Goal: Use online tool/utility: Utilize a website feature to perform a specific function

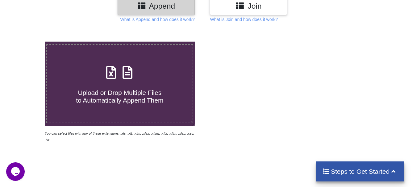
scroll to position [93, 0]
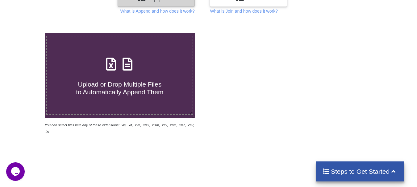
click at [159, 85] on span "Upload or Drop Multiple Files to Automatically Append Them" at bounding box center [119, 88] width 87 height 15
click at [28, 33] on input "Upload or Drop Multiple Files to Automatically Append Them" at bounding box center [28, 33] width 0 height 0
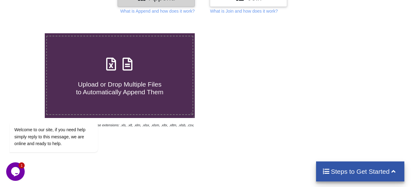
type input "C:\fakepath\Copy of List Of Outstanding Invoices.xlsx"
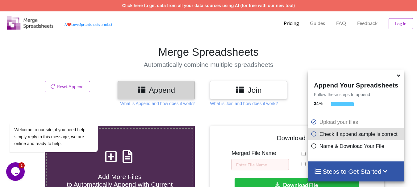
scroll to position [31, 0]
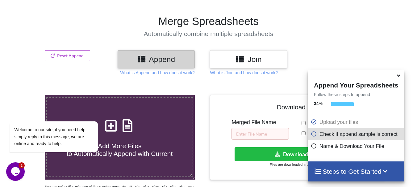
click at [242, 63] on icon at bounding box center [239, 59] width 9 height 8
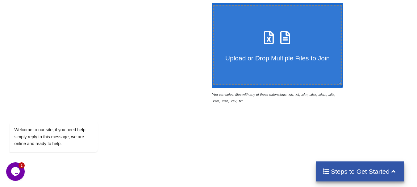
scroll to position [123, 0]
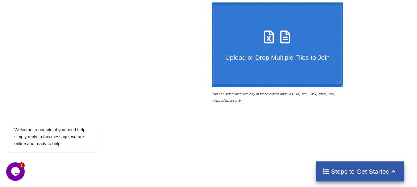
click at [270, 69] on label "Upload or Drop Multiple Files to Join" at bounding box center [277, 44] width 129 height 79
click at [210, 2] on input "Upload or Drop Multiple Files to Join" at bounding box center [210, 2] width 0 height 0
type input "C:\fakepath\Copy of List Of Outstanding Invoices.xlsx"
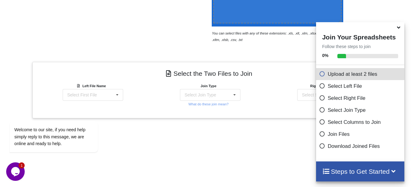
scroll to position [215, 0]
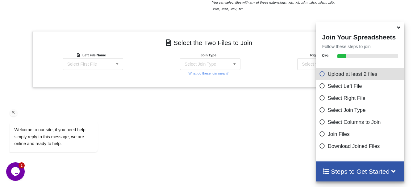
click at [112, 68] on div "Welcome to our site, if you need help simply reply to this message, we are onli…" at bounding box center [61, 111] width 111 height 94
click at [115, 62] on icon at bounding box center [117, 64] width 9 height 11
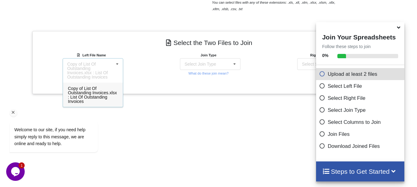
click at [101, 96] on div "Welcome to our site, if you need help simply reply to this message, we are onli…" at bounding box center [61, 111] width 111 height 94
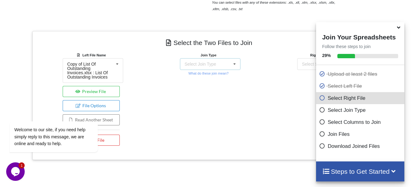
click at [235, 63] on icon at bounding box center [234, 64] width 9 height 11
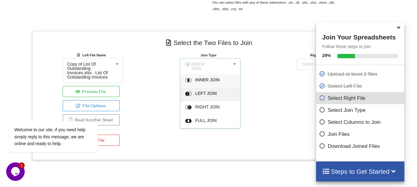
click at [216, 91] on div "LEFT JOIN" at bounding box center [214, 94] width 38 height 6
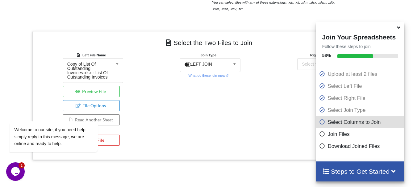
drag, startPoint x: 280, startPoint y: 108, endPoint x: 307, endPoint y: 82, distance: 38.2
click at [281, 107] on div "Right File Name Select Second File Copy of List Of Outstanding Invoices.xlsx : …" at bounding box center [325, 100] width 117 height 97
drag, startPoint x: 13, startPoint y: 113, endPoint x: 22, endPoint y: 178, distance: 66.1
click at [13, 113] on icon "Chat attention grabber" at bounding box center [13, 113] width 6 height 6
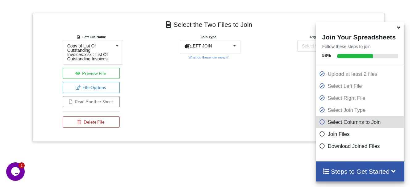
scroll to position [289, 0]
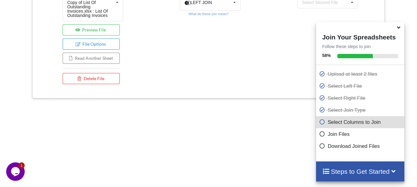
click at [398, 29] on icon at bounding box center [398, 27] width 6 height 6
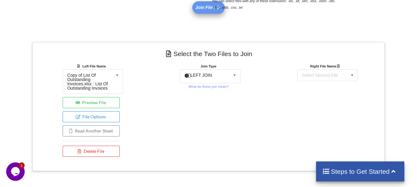
scroll to position [215, 0]
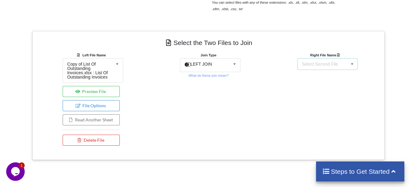
click at [352, 61] on icon at bounding box center [351, 64] width 9 height 11
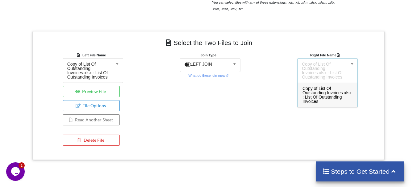
click at [325, 94] on span "Copy of List Of Outstanding Invoices.xlsx : List Of Outstanding Invoices" at bounding box center [326, 95] width 49 height 18
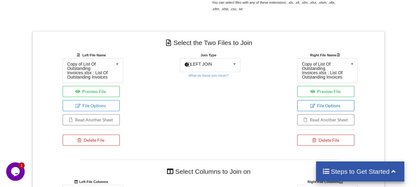
click at [329, 106] on button "File Options" at bounding box center [325, 105] width 57 height 11
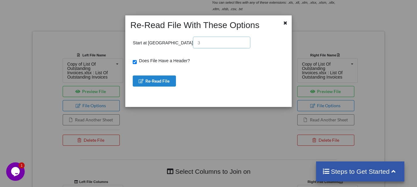
click at [193, 44] on input "text" at bounding box center [221, 43] width 57 height 12
drag, startPoint x: 280, startPoint y: 75, endPoint x: 248, endPoint y: 108, distance: 46.0
click at [280, 80] on div "Start at Row Does File Have a Header? Re-Read File" at bounding box center [210, 62] width 154 height 50
click at [285, 24] on icon at bounding box center [285, 22] width 5 height 4
